Goal: Task Accomplishment & Management: Manage account settings

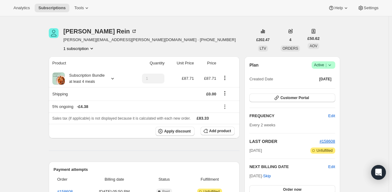
scroll to position [31, 0]
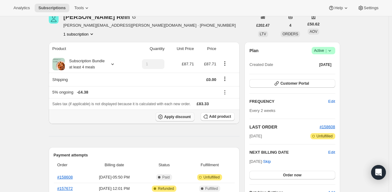
click at [178, 112] on button "Apply discount" at bounding box center [174, 116] width 39 height 9
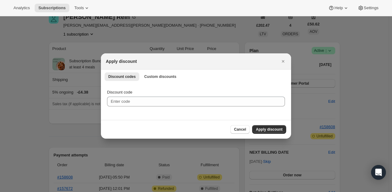
click at [171, 82] on div "Discount codes Custom discounts More views Discount codes Custom discounts More…" at bounding box center [196, 76] width 190 height 13
click at [163, 76] on span "Custom discounts" at bounding box center [160, 76] width 32 height 5
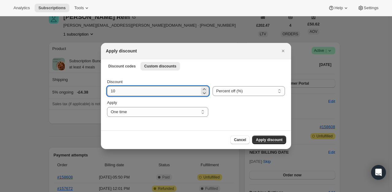
click at [144, 95] on input "10" at bounding box center [153, 91] width 93 height 10
type input "100"
click at [258, 139] on span "Apply discount" at bounding box center [269, 139] width 27 height 5
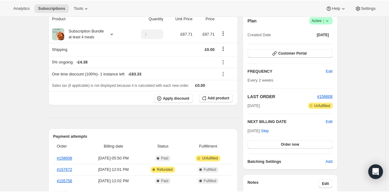
scroll to position [61, 0]
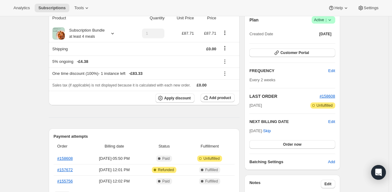
click at [299, 139] on div "Oct 13, 2025 · Skip Order now" at bounding box center [292, 138] width 86 height 21
click at [297, 144] on span "Order now" at bounding box center [292, 144] width 18 height 5
click at [297, 144] on span "Click to confirm" at bounding box center [292, 144] width 28 height 5
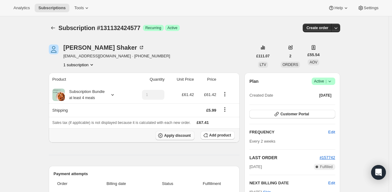
click at [177, 136] on span "Apply discount" at bounding box center [177, 135] width 27 height 5
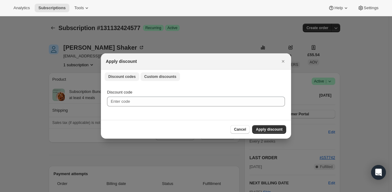
click at [172, 78] on button "Custom discounts" at bounding box center [160, 76] width 40 height 9
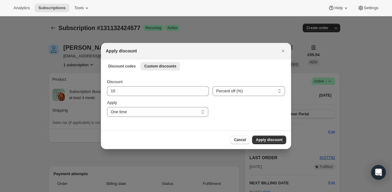
click at [141, 84] on div "Discount" at bounding box center [158, 82] width 102 height 6
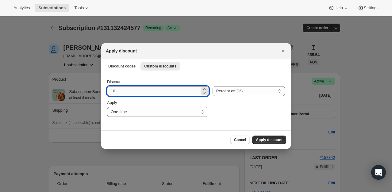
click at [166, 90] on input "10" at bounding box center [153, 91] width 93 height 10
type input "100"
click at [268, 140] on span "Apply discount" at bounding box center [269, 139] width 27 height 5
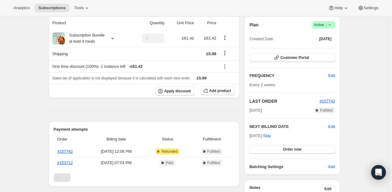
scroll to position [61, 0]
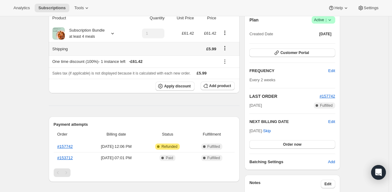
click at [227, 48] on icon "Shipping actions" at bounding box center [225, 48] width 6 height 6
click at [225, 58] on span "Edit shipping rate" at bounding box center [226, 60] width 31 height 5
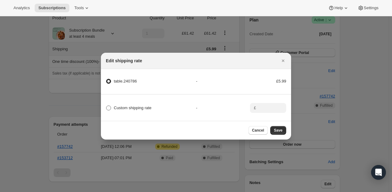
click at [131, 108] on span "Custom shipping rate" at bounding box center [133, 107] width 38 height 5
click at [106, 106] on input "Custom shipping rate" at bounding box center [106, 105] width 0 height 0
radio input "true"
radio input "false"
click at [240, 105] on div "-" at bounding box center [223, 108] width 54 height 6
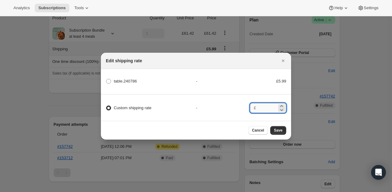
click at [264, 105] on input ":ret:" at bounding box center [267, 108] width 19 height 10
type input "0"
click at [275, 133] on span "Save" at bounding box center [278, 130] width 9 height 5
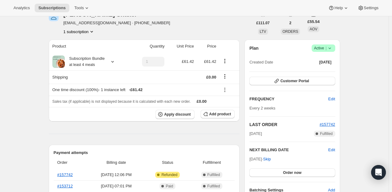
click at [290, 145] on div "Plan Success Active | Created Date [DATE] Customer Portal FREQUENCY Edit Every …" at bounding box center [292, 118] width 86 height 149
click at [299, 173] on span "Order now" at bounding box center [292, 172] width 18 height 5
click at [299, 173] on span "Click to confirm" at bounding box center [292, 172] width 28 height 5
